Goal: Task Accomplishment & Management: Manage account settings

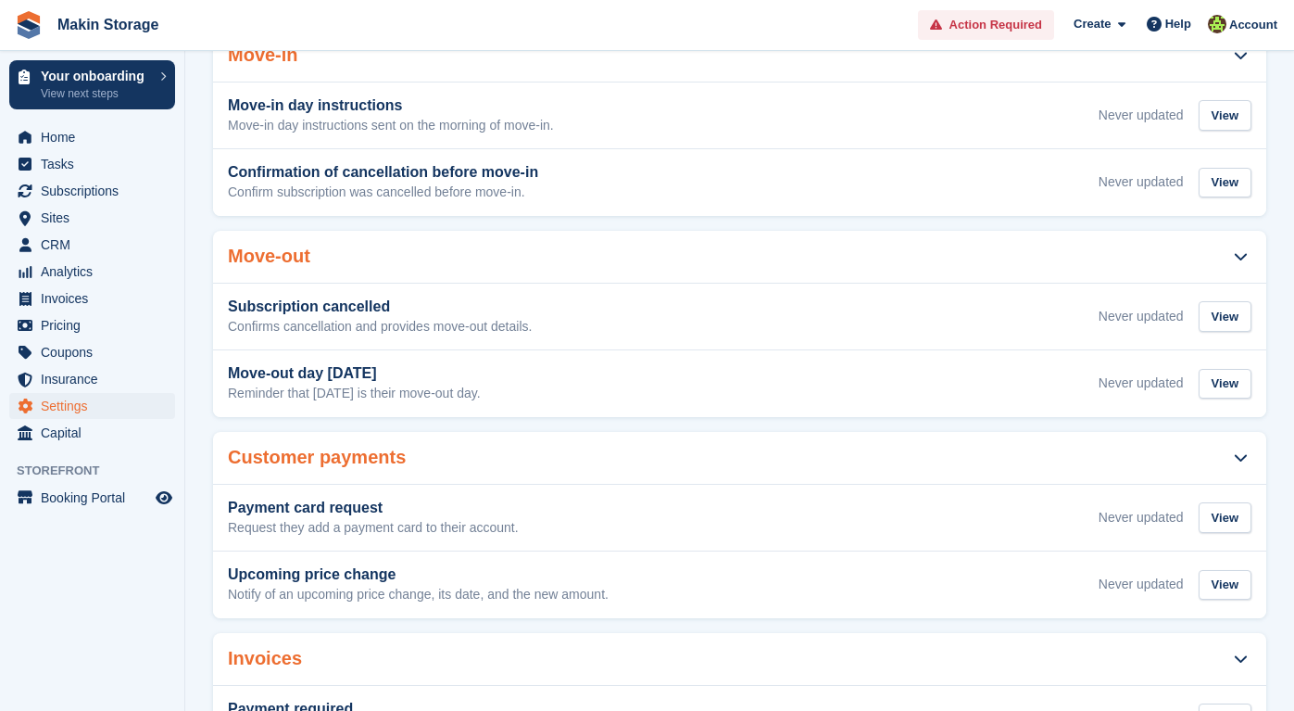
scroll to position [528, 0]
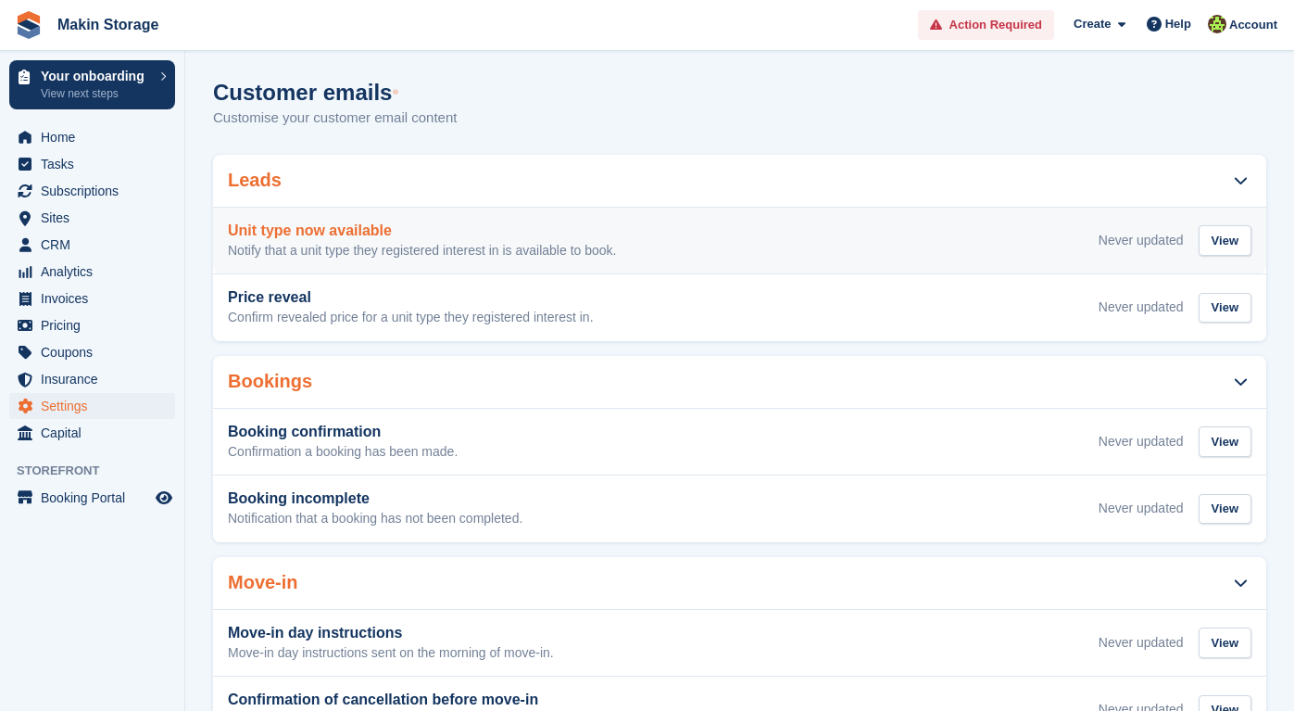
click at [314, 232] on h3 "Unit type now available" at bounding box center [422, 230] width 388 height 17
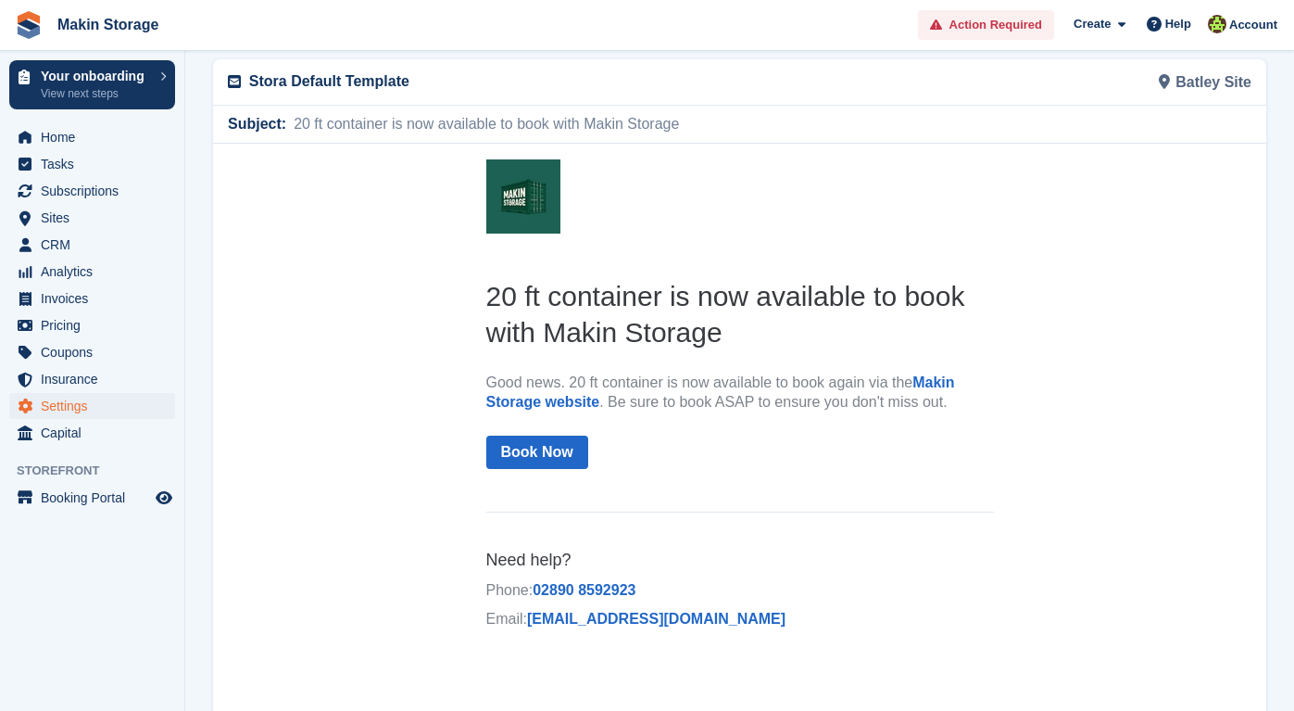
scroll to position [93, 0]
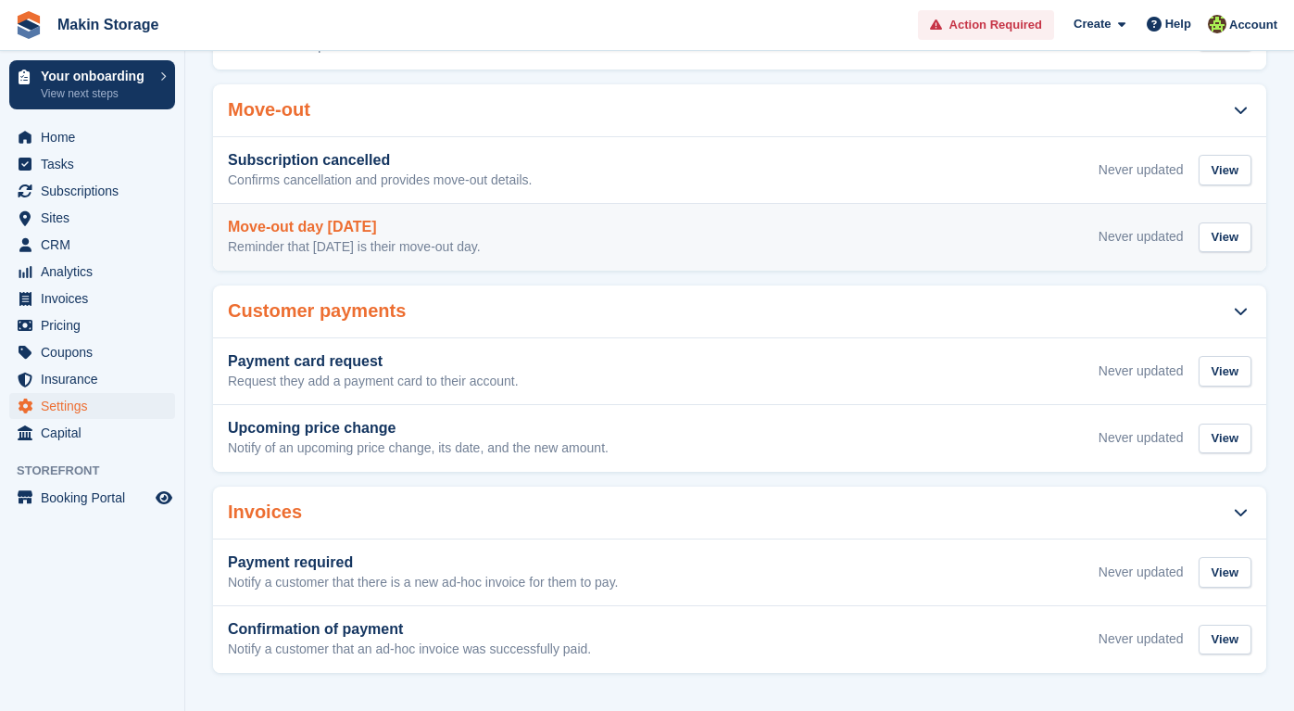
scroll to position [672, 0]
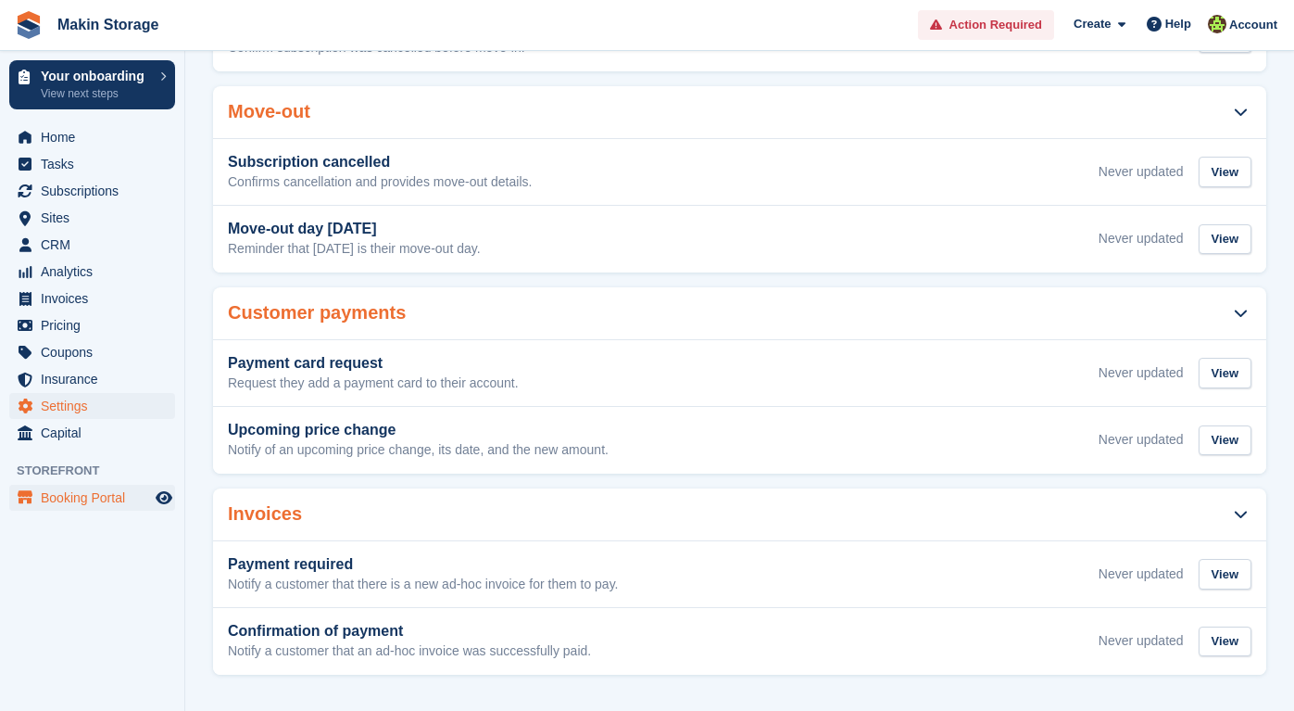
click at [58, 490] on span "Booking Portal" at bounding box center [96, 498] width 111 height 26
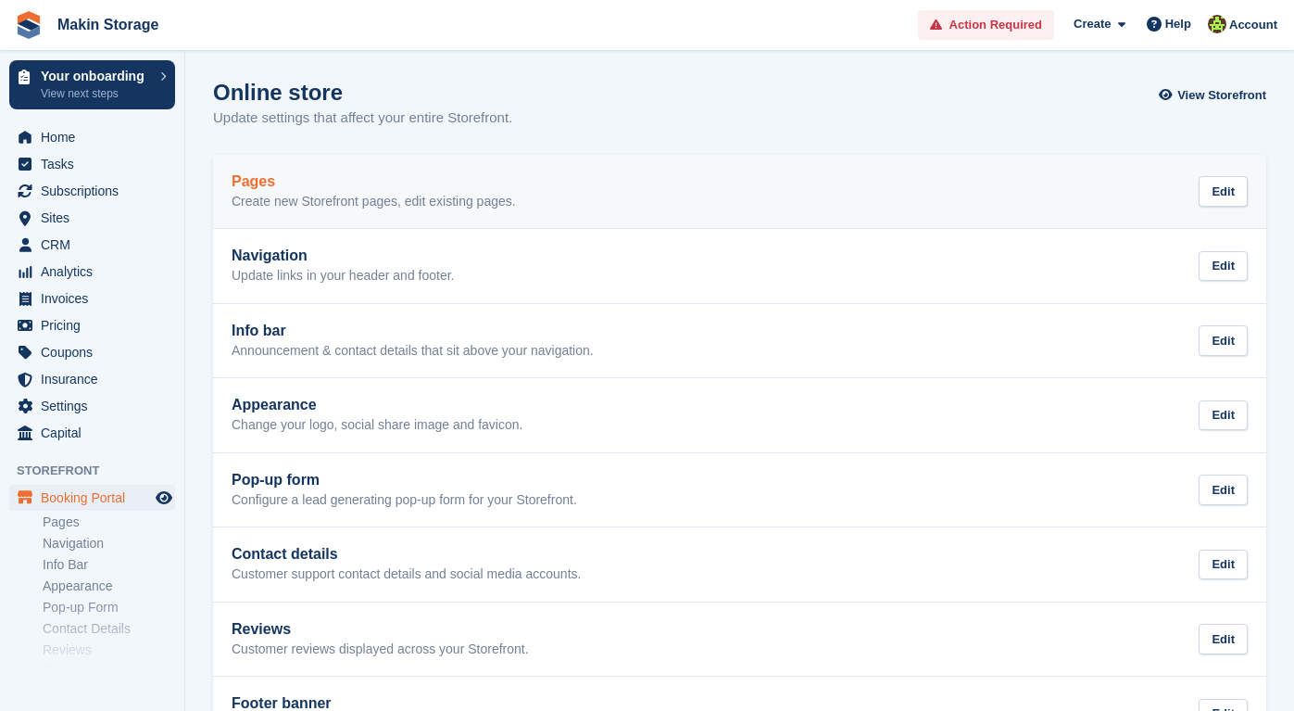
click at [239, 211] on link "Pages Create new Storefront pages, edit existing pages. Edit" at bounding box center [739, 192] width 1053 height 74
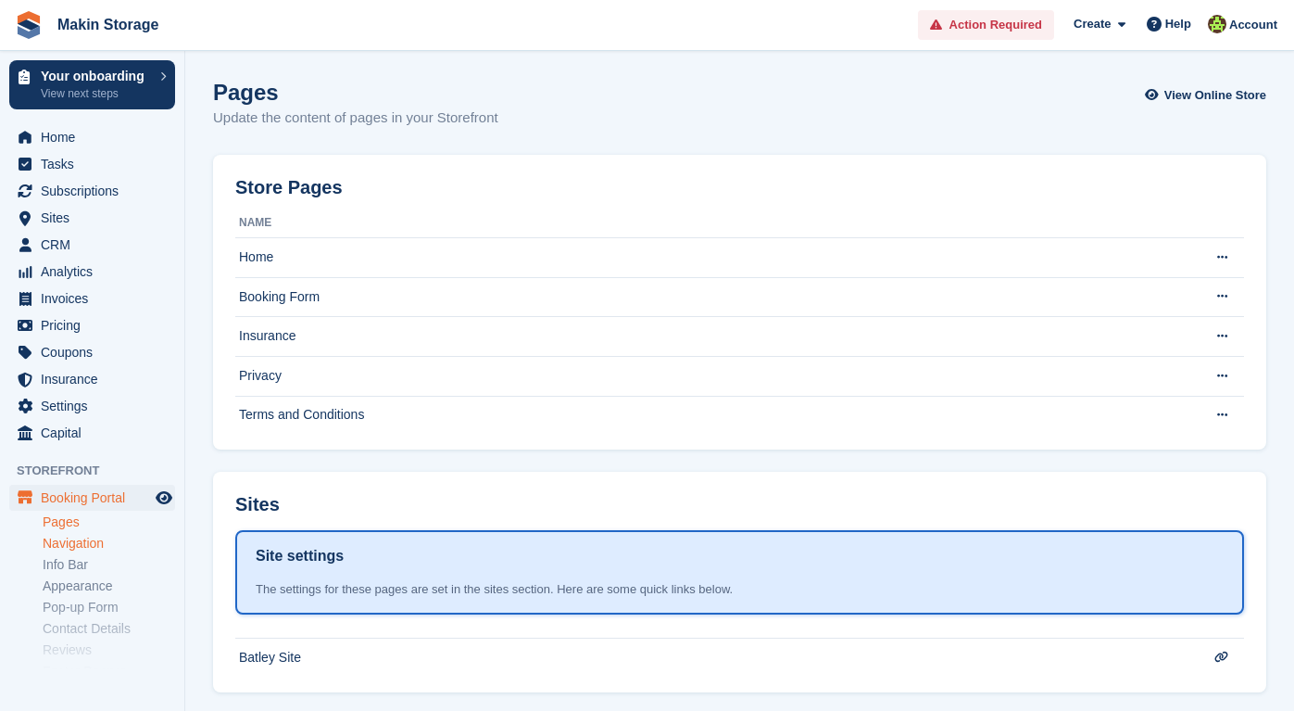
click at [77, 548] on link "Navigation" at bounding box center [109, 544] width 132 height 18
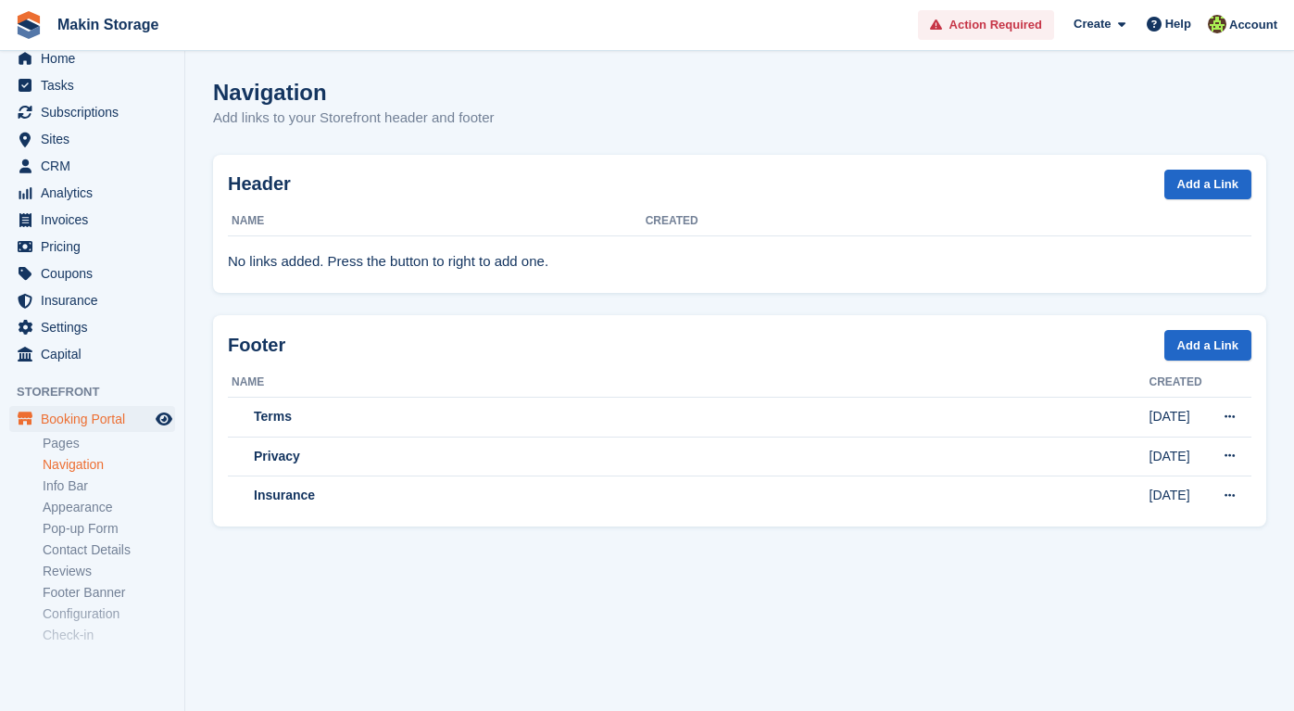
scroll to position [83, 0]
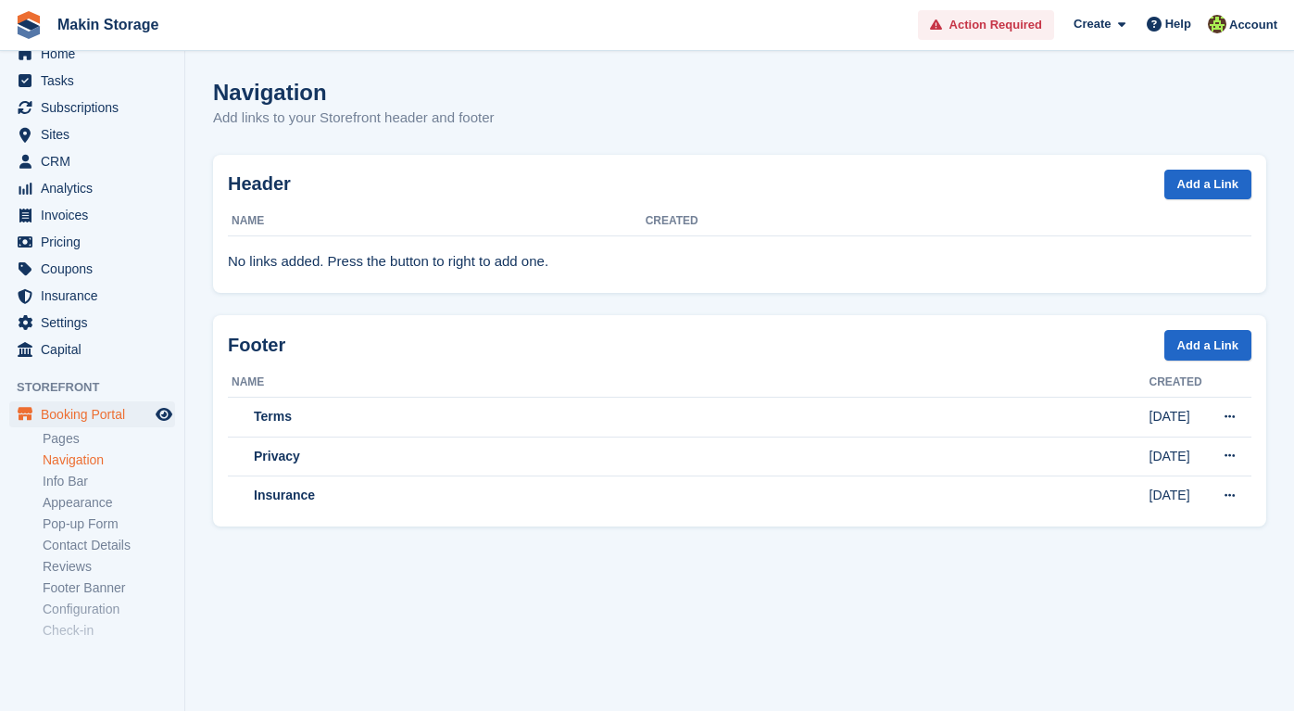
click at [80, 491] on ul "Pages Navigation Info Bar Appearance Pop-up Form Contact Details Reviews Footer…" at bounding box center [114, 534] width 142 height 213
click at [80, 497] on link "Appearance" at bounding box center [109, 503] width 132 height 18
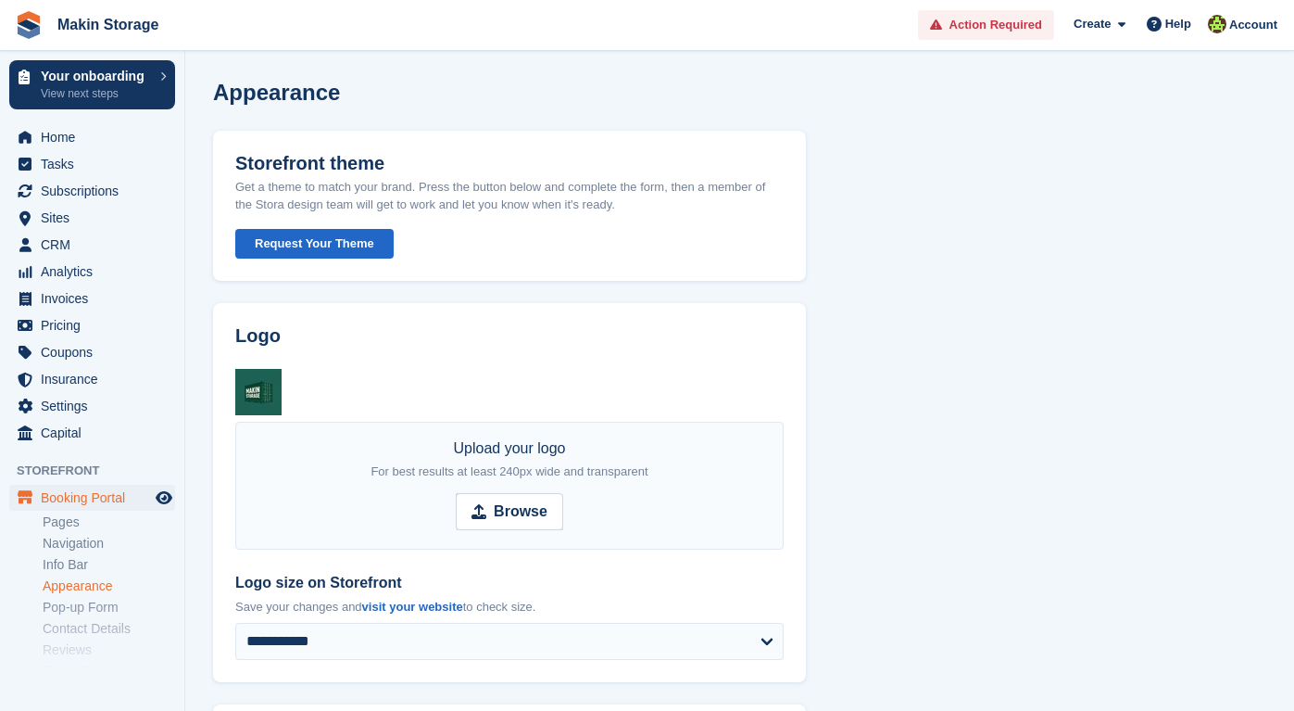
click at [280, 251] on button "Request Your Theme" at bounding box center [314, 244] width 158 height 31
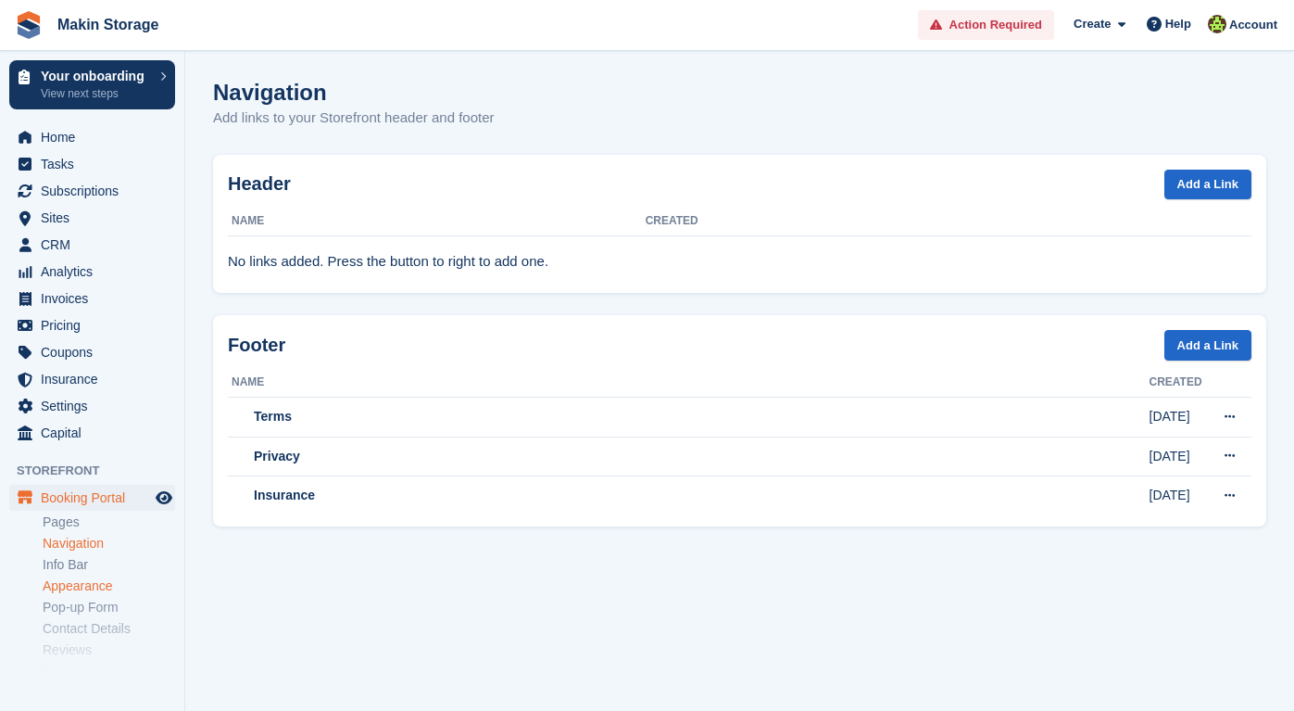
click at [71, 583] on link "Appearance" at bounding box center [109, 586] width 132 height 18
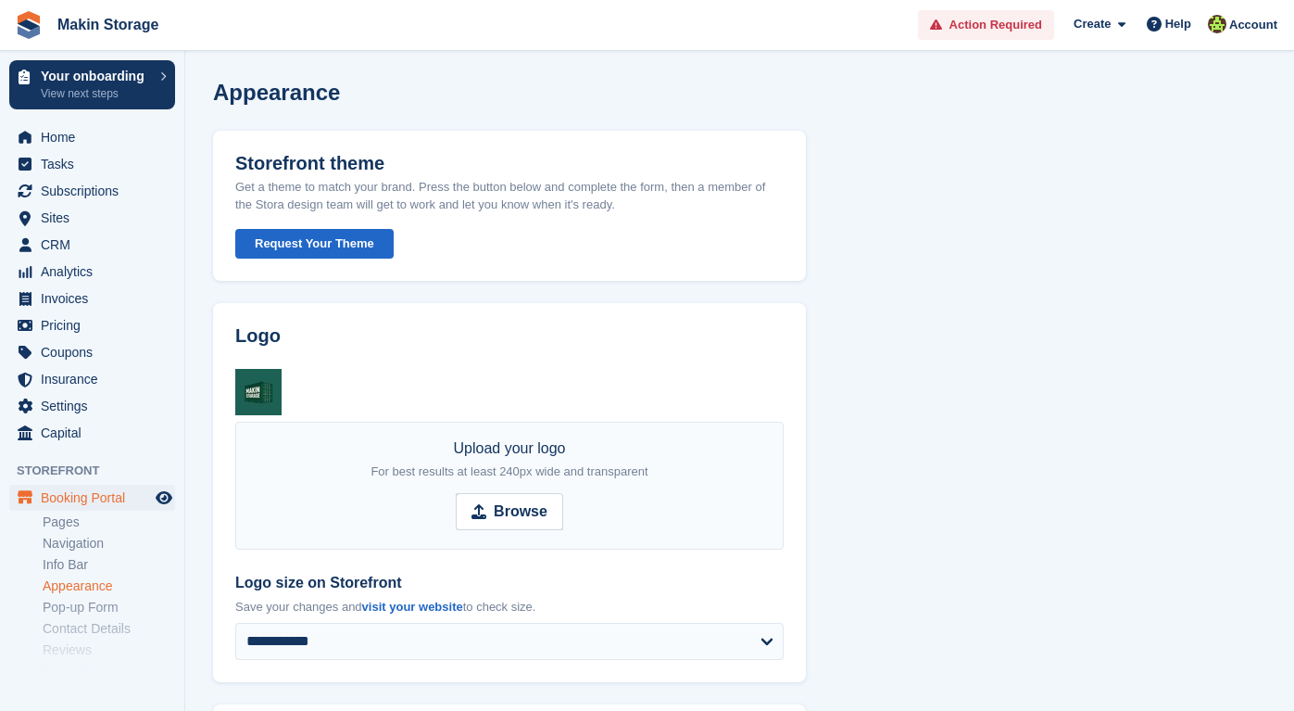
click at [283, 240] on button "Request Your Theme" at bounding box center [314, 244] width 158 height 31
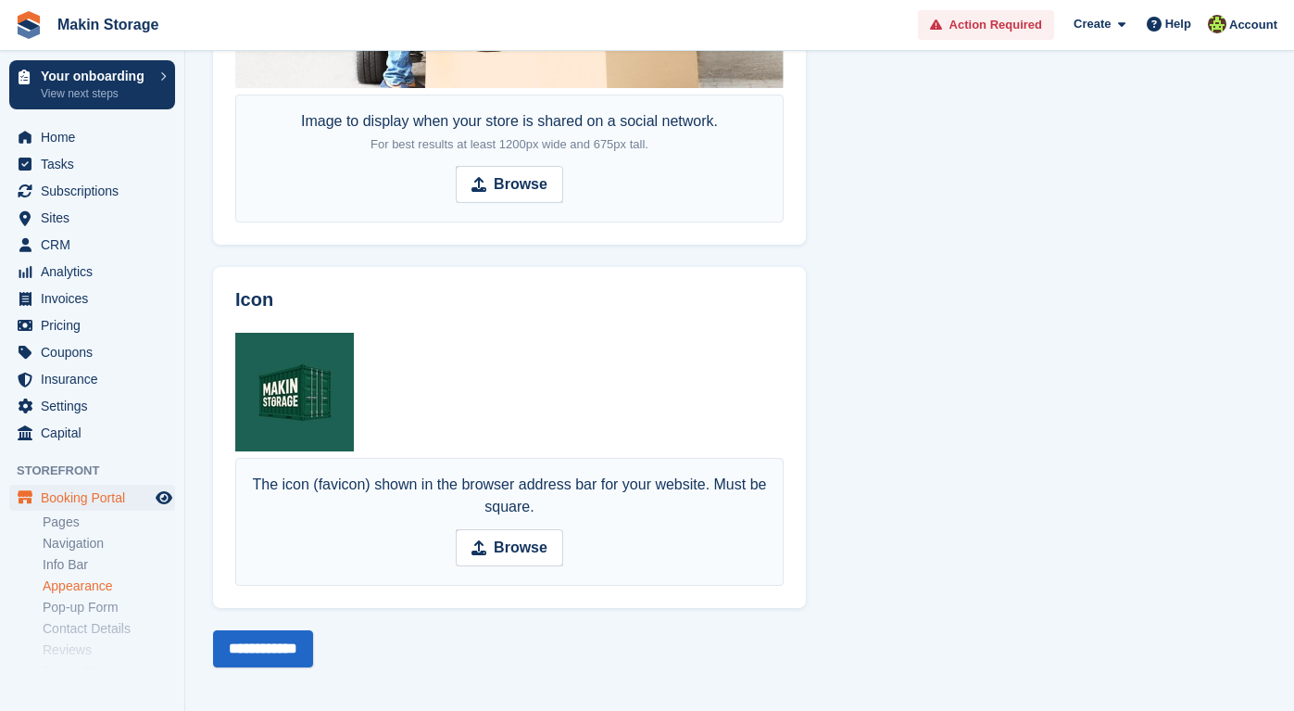
scroll to position [1347, 0]
click at [159, 499] on icon "Preview store" at bounding box center [164, 497] width 17 height 15
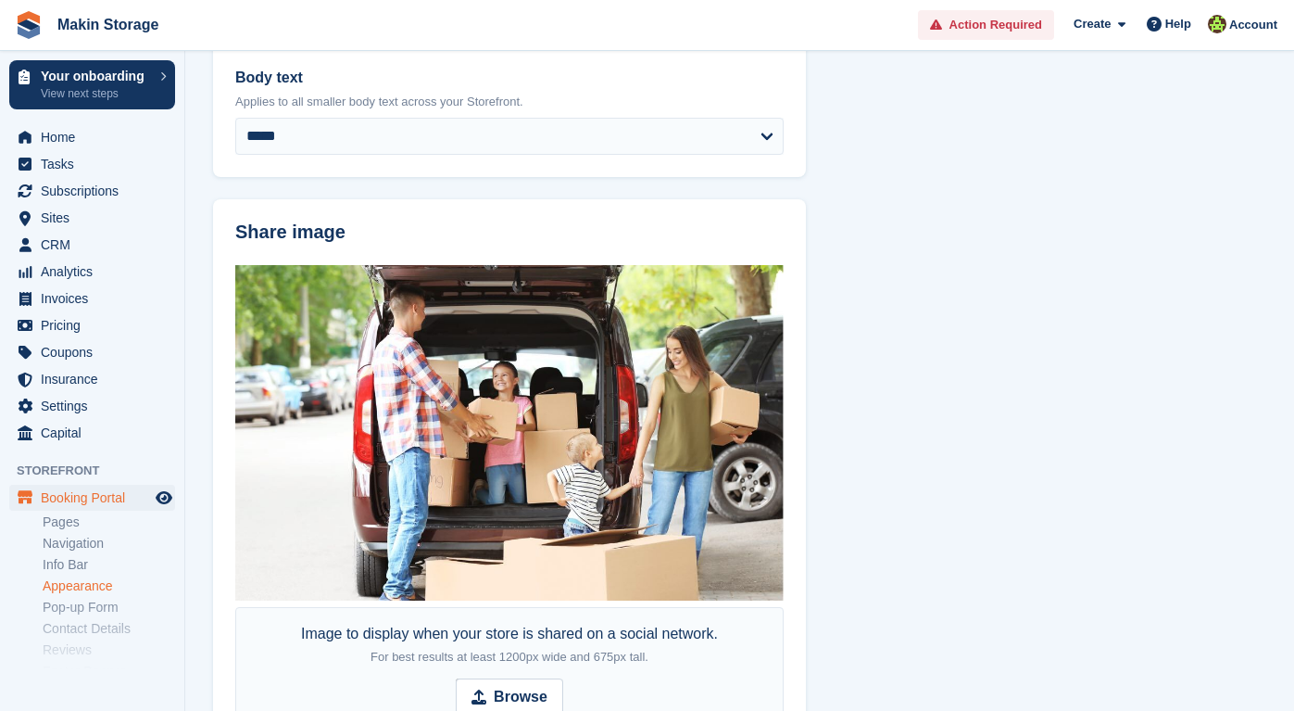
scroll to position [681, 0]
